Goal: Book appointment/travel/reservation

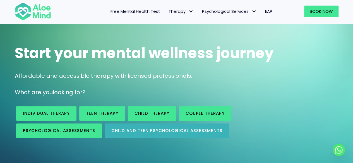
scroll to position [56, 0]
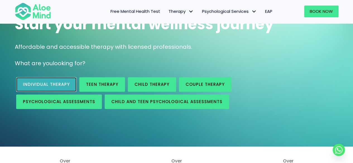
click at [58, 87] on span "Individual therapy" at bounding box center [46, 85] width 47 height 6
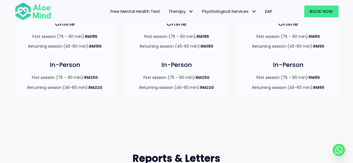
scroll to position [168, 0]
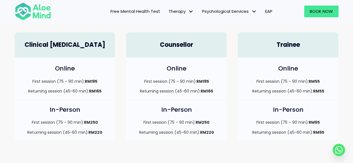
click at [281, 68] on h4 "Online" at bounding box center [287, 68] width 89 height 9
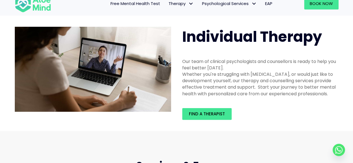
scroll to position [0, 0]
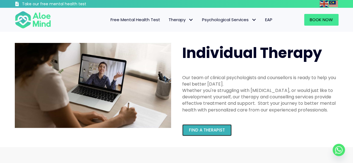
click at [220, 125] on link "Find a therapist" at bounding box center [206, 131] width 49 height 12
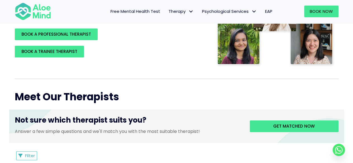
scroll to position [56, 0]
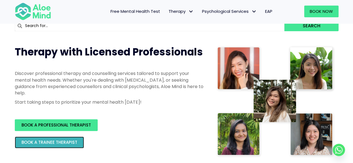
click at [59, 143] on span "BOOK A TRAINEE THERAPIST" at bounding box center [49, 143] width 56 height 6
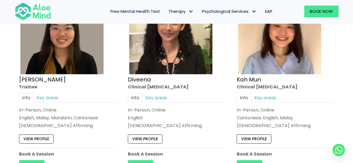
scroll to position [335, 0]
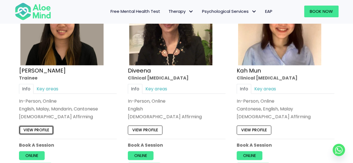
click at [40, 129] on link "View profile" at bounding box center [36, 130] width 35 height 9
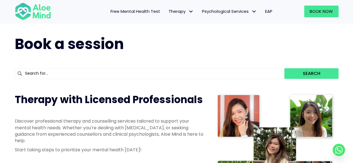
scroll to position [0, 0]
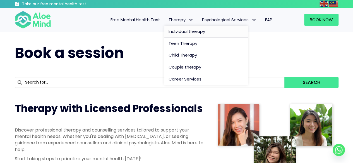
click at [185, 29] on span "Individual therapy" at bounding box center [187, 31] width 37 height 6
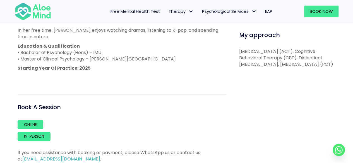
scroll to position [391, 0]
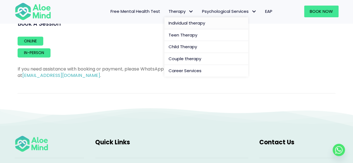
click at [186, 23] on span "Individual therapy" at bounding box center [187, 23] width 37 height 6
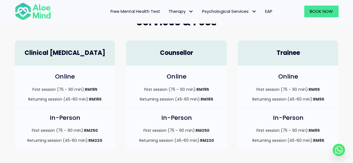
scroll to position [56, 0]
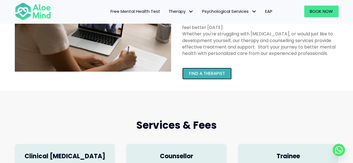
click at [217, 77] on link "Find a therapist" at bounding box center [206, 74] width 49 height 12
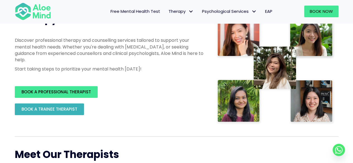
scroll to position [140, 0]
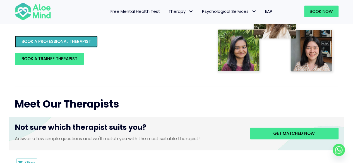
click at [76, 41] on span "BOOK A PROFESSIONAL THERAPIST" at bounding box center [56, 42] width 70 height 6
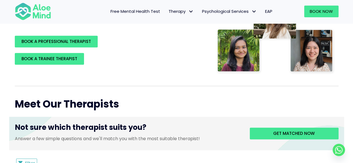
click at [139, 11] on span "Free Mental Health Test" at bounding box center [136, 11] width 50 height 6
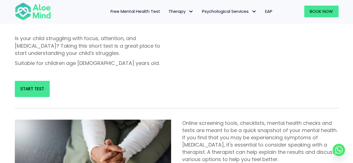
scroll to position [419, 0]
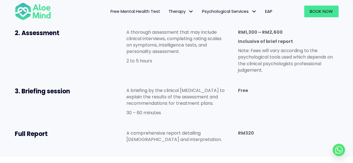
scroll to position [363, 0]
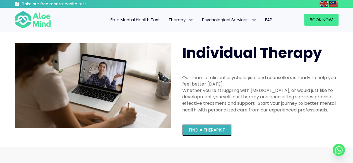
click at [200, 134] on link "Find a therapist" at bounding box center [206, 131] width 49 height 12
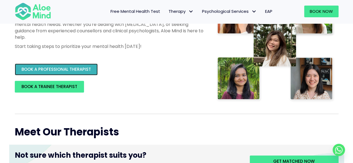
click at [80, 67] on span "BOOK A PROFESSIONAL THERAPIST" at bounding box center [56, 69] width 70 height 6
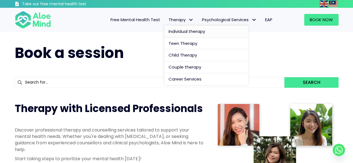
click at [185, 31] on span "Individual therapy" at bounding box center [187, 31] width 37 height 6
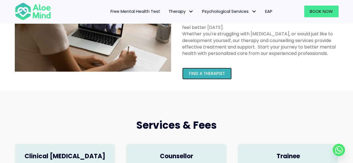
click at [217, 73] on span "Find a therapist" at bounding box center [207, 74] width 36 height 6
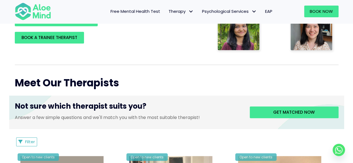
scroll to position [195, 0]
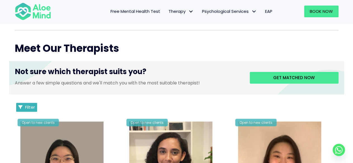
click at [32, 108] on span "Filter" at bounding box center [30, 107] width 10 height 6
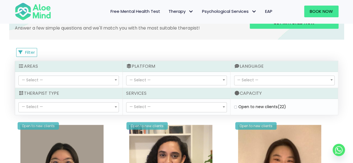
scroll to position [251, 0]
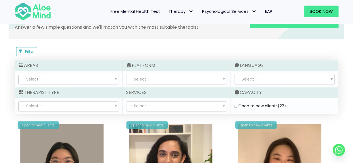
click at [116, 106] on b at bounding box center [116, 106] width 2 height 1
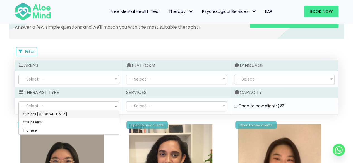
click at [162, 104] on span "— Select —" at bounding box center [176, 106] width 100 height 9
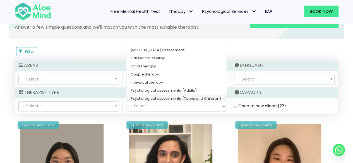
scroll to position [9, 0]
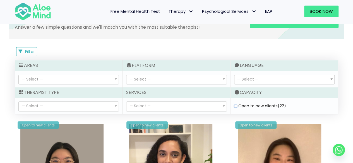
click at [235, 106] on clients "Open to new clients (22)" at bounding box center [235, 106] width 3 height 4
checkbox clients "true"
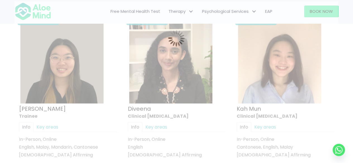
scroll to position [298, 0]
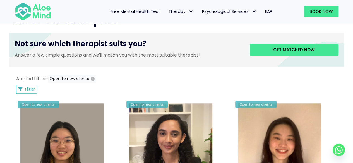
scroll to position [270, 0]
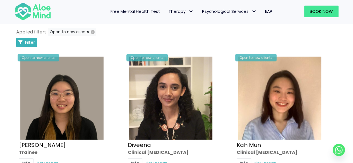
click at [33, 38] on button "Filter" at bounding box center [26, 42] width 21 height 9
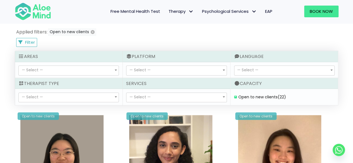
click at [180, 73] on span "— Select —" at bounding box center [176, 70] width 100 height 9
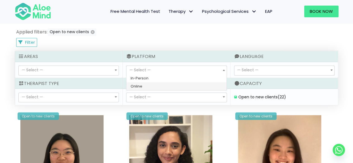
select select "72"
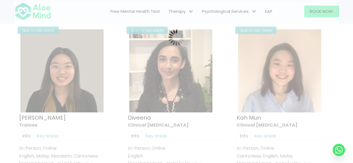
scroll to position [298, 0]
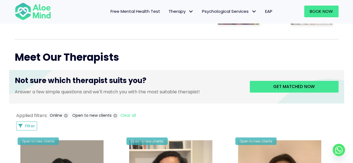
scroll to position [214, 0]
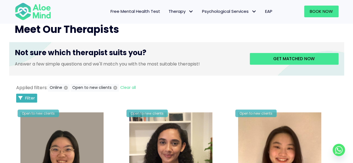
click at [22, 94] on button "Filter" at bounding box center [26, 98] width 21 height 9
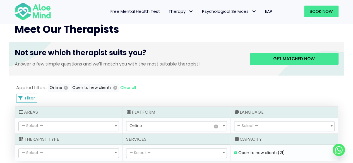
click at [81, 122] on span "— Select —" at bounding box center [69, 126] width 100 height 9
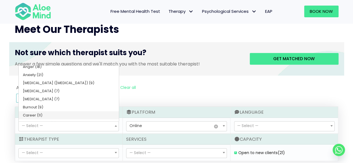
scroll to position [27, 0]
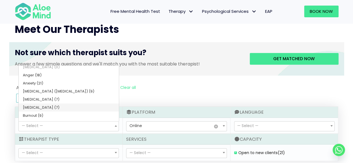
select select "66"
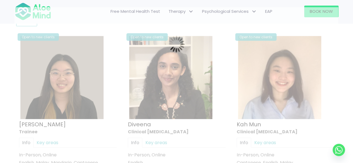
scroll to position [298, 0]
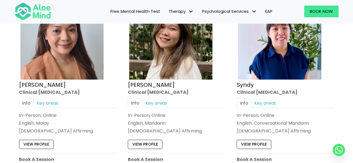
scroll to position [549, 0]
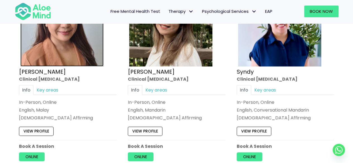
click at [44, 58] on img at bounding box center [61, 25] width 83 height 83
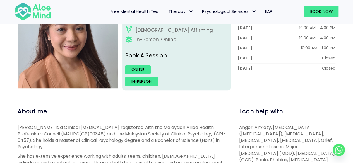
scroll to position [112, 0]
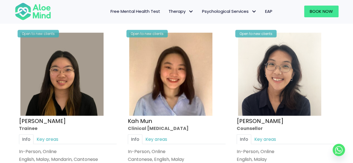
scroll to position [242, 0]
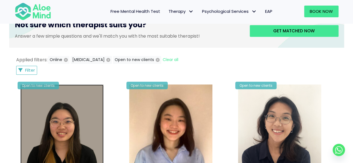
click at [82, 103] on img at bounding box center [61, 126] width 83 height 83
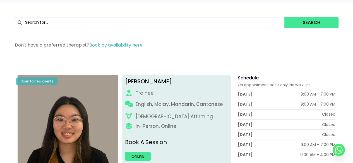
scroll to position [112, 0]
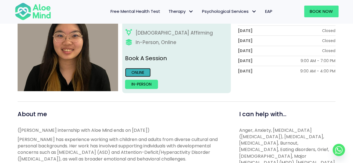
click at [146, 70] on link "Online" at bounding box center [138, 72] width 26 height 9
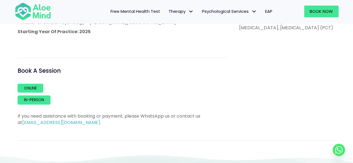
scroll to position [335, 0]
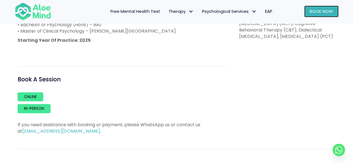
click at [324, 11] on span "Book Now" at bounding box center [321, 11] width 23 height 6
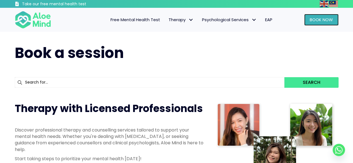
click at [321, 22] on span "Book Now" at bounding box center [321, 20] width 23 height 6
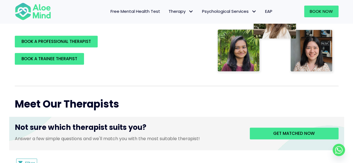
scroll to position [112, 0]
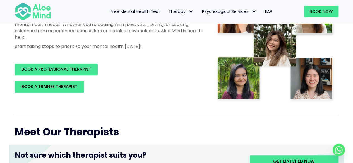
click at [190, 5] on div "Free Mental Health Test Therapy Individual therapy Teen Therapy Child Therapy C…" at bounding box center [167, 11] width 218 height 24
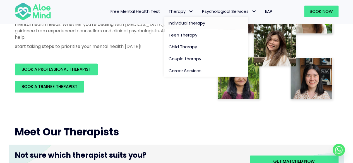
click at [185, 20] on span "Individual therapy" at bounding box center [187, 23] width 37 height 6
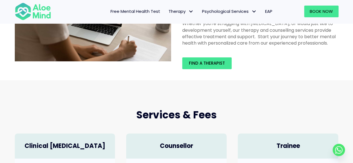
scroll to position [84, 0]
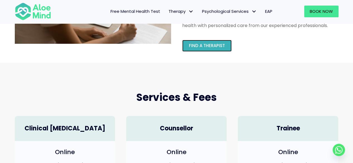
click at [211, 41] on link "Find a therapist" at bounding box center [206, 46] width 49 height 12
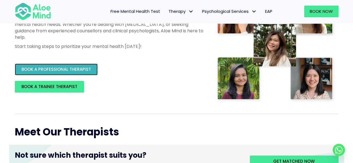
click at [91, 72] on link "BOOK A PROFESSIONAL THERAPIST" at bounding box center [56, 70] width 83 height 12
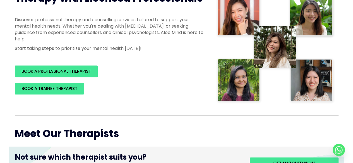
scroll to position [111, 0]
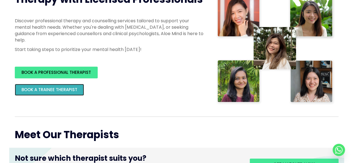
click at [50, 87] on span "BOOK A TRAINEE THERAPIST" at bounding box center [49, 90] width 56 height 6
